Goal: Navigation & Orientation: Find specific page/section

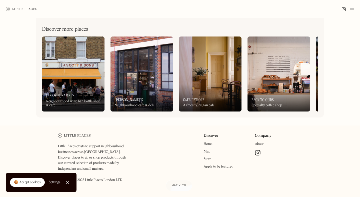
scroll to position [210, 0]
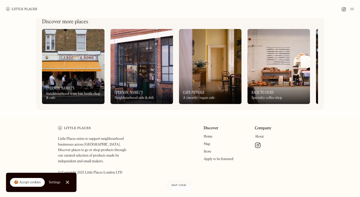
click at [68, 181] on div at bounding box center [67, 182] width 3 height 3
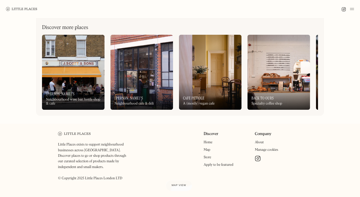
scroll to position [202, 0]
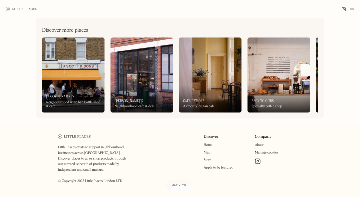
drag, startPoint x: 237, startPoint y: 77, endPoint x: 308, endPoint y: 65, distance: 71.7
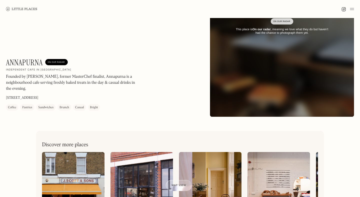
scroll to position [210, 0]
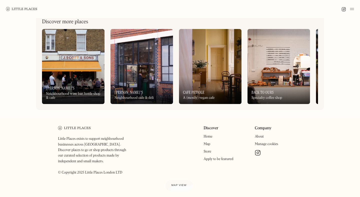
click at [180, 184] on span "Map view" at bounding box center [178, 185] width 15 height 3
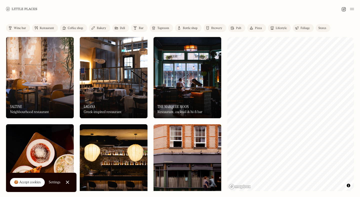
click at [46, 78] on img at bounding box center [40, 77] width 68 height 81
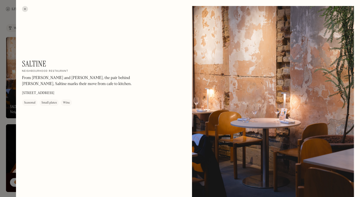
click at [26, 7] on div at bounding box center [25, 9] width 6 height 6
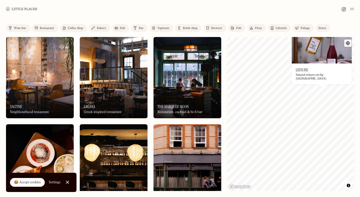
click at [314, 77] on div "Natural winery on the Old Kent Road" at bounding box center [322, 76] width 52 height 7
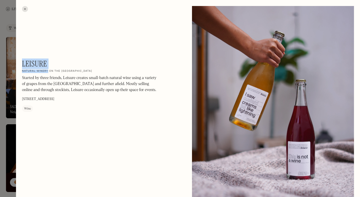
drag, startPoint x: 23, startPoint y: 60, endPoint x: 48, endPoint y: 72, distance: 27.8
click at [48, 72] on div "Leisure On Our Radar Natural winery on the Old Kent Road Started by three frien…" at bounding box center [89, 85] width 135 height 53
click at [0, 146] on div at bounding box center [180, 98] width 360 height 197
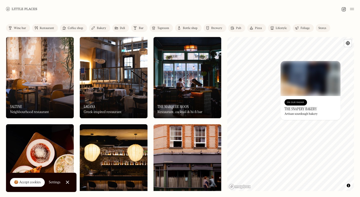
click at [294, 111] on h3 "The Snapery Bakery" at bounding box center [301, 109] width 33 height 5
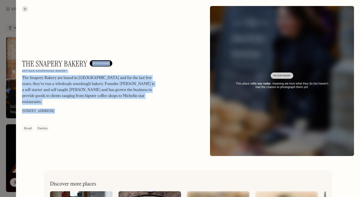
drag, startPoint x: 22, startPoint y: 62, endPoint x: 86, endPoint y: 63, distance: 64.3
click at [86, 63] on div "The Snapery Bakery On Our Radar Artisan sourdough bakery The Snapery Bakery are…" at bounding box center [188, 81] width 344 height 162
click at [86, 63] on h1 "The Snapery Bakery" at bounding box center [54, 64] width 65 height 10
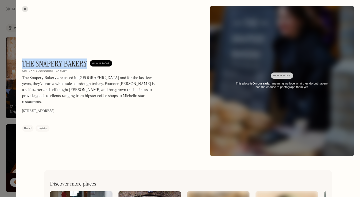
drag, startPoint x: 86, startPoint y: 63, endPoint x: 23, endPoint y: 61, distance: 62.8
click at [23, 61] on h1 "The Snapery Bakery" at bounding box center [54, 64] width 65 height 10
click at [58, 0] on div "The Snapery Bakery On Our Radar Artisan sourdough bakery The Snapery Bakery are…" at bounding box center [188, 81] width 344 height 162
click at [24, 9] on div at bounding box center [25, 9] width 6 height 6
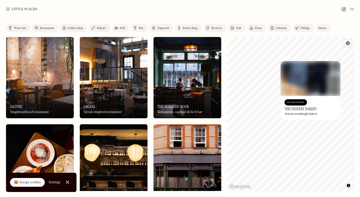
click at [24, 9] on img at bounding box center [21, 9] width 31 height 4
